Goal: Navigation & Orientation: Go to known website

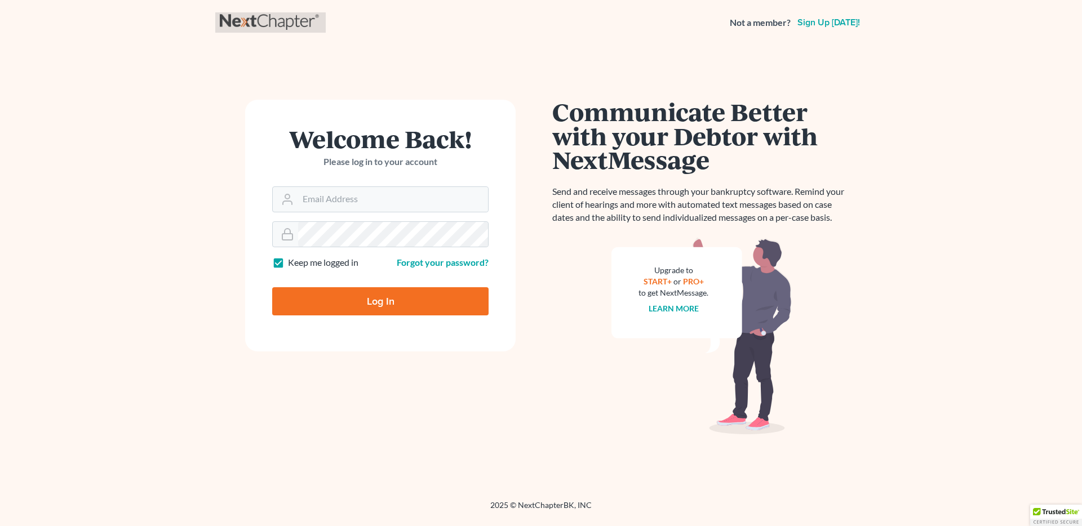
click at [249, 26] on link at bounding box center [270, 22] width 101 height 20
